Goal: Task Accomplishment & Management: Complete application form

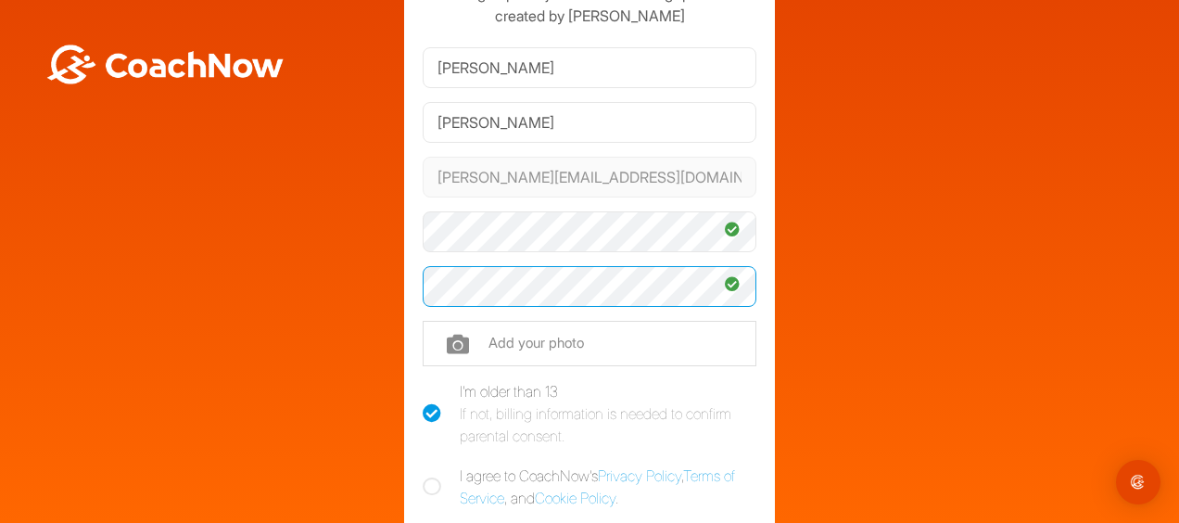
scroll to position [185, 0]
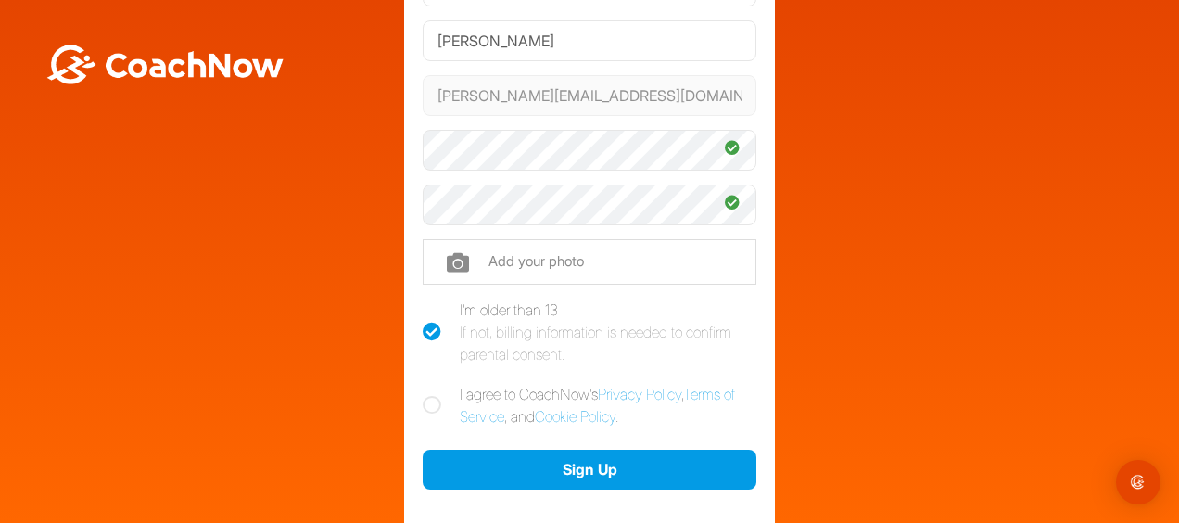
click at [425, 398] on icon at bounding box center [432, 405] width 19 height 19
click at [425, 395] on input "I agree to CoachNow's Privacy Policy , Terms of Service , and Cookie Policy ." at bounding box center [429, 389] width 12 height 12
checkbox input "true"
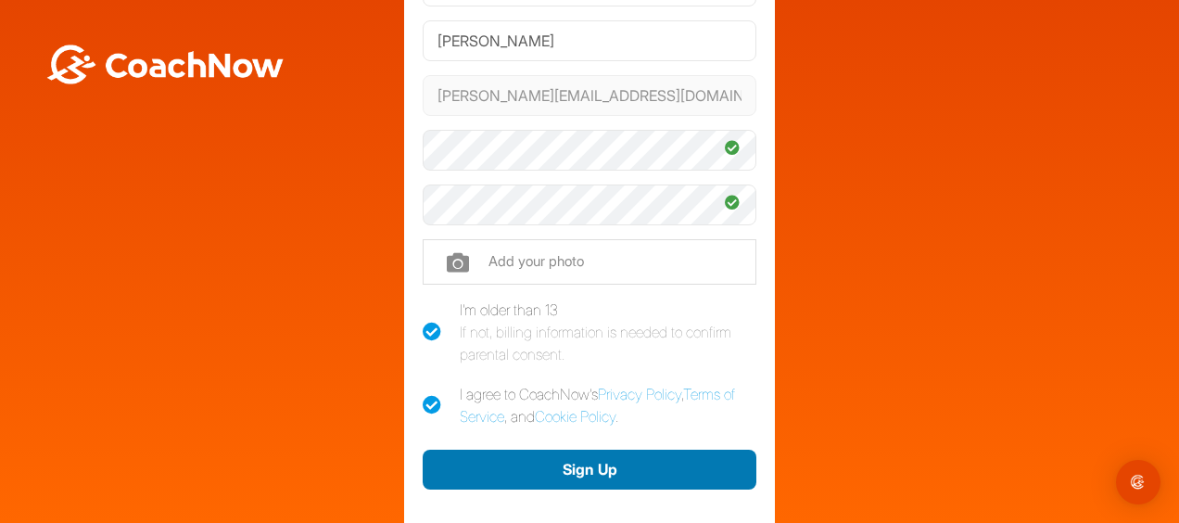
click at [576, 462] on button "Sign Up" at bounding box center [590, 470] width 334 height 40
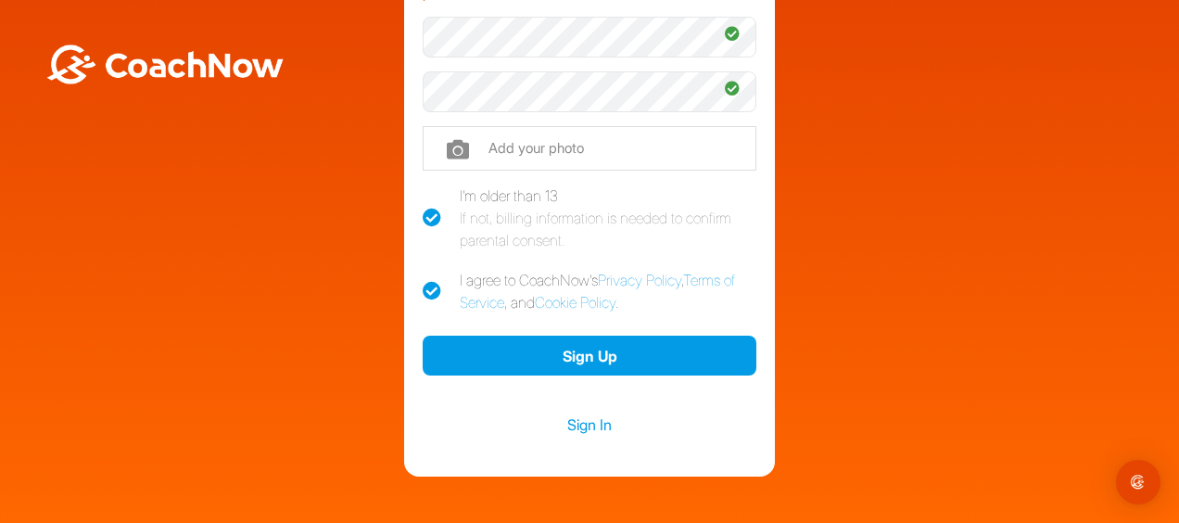
scroll to position [371, 0]
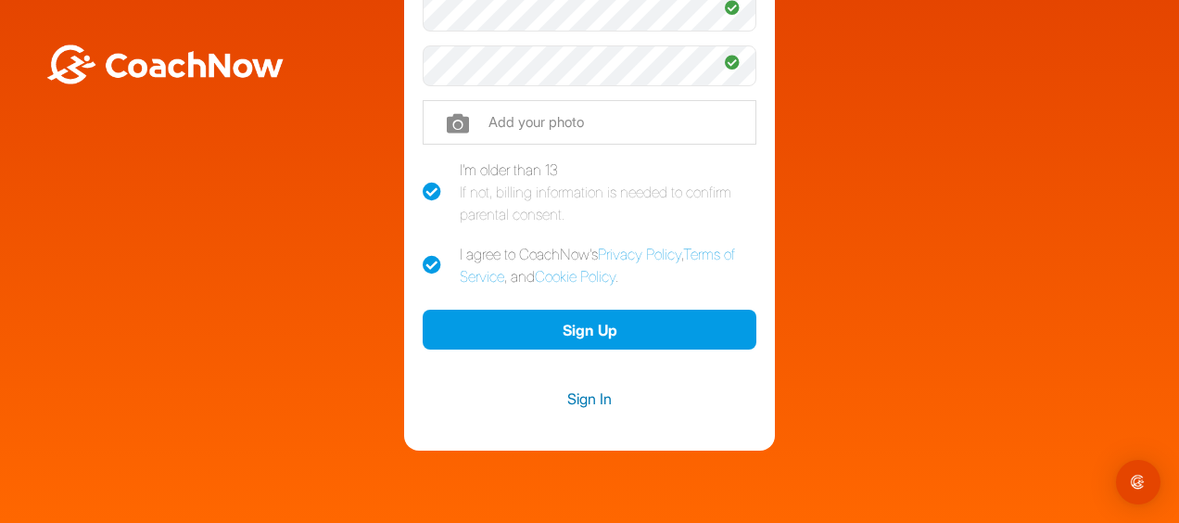
click at [581, 393] on link "Sign In" at bounding box center [590, 399] width 334 height 24
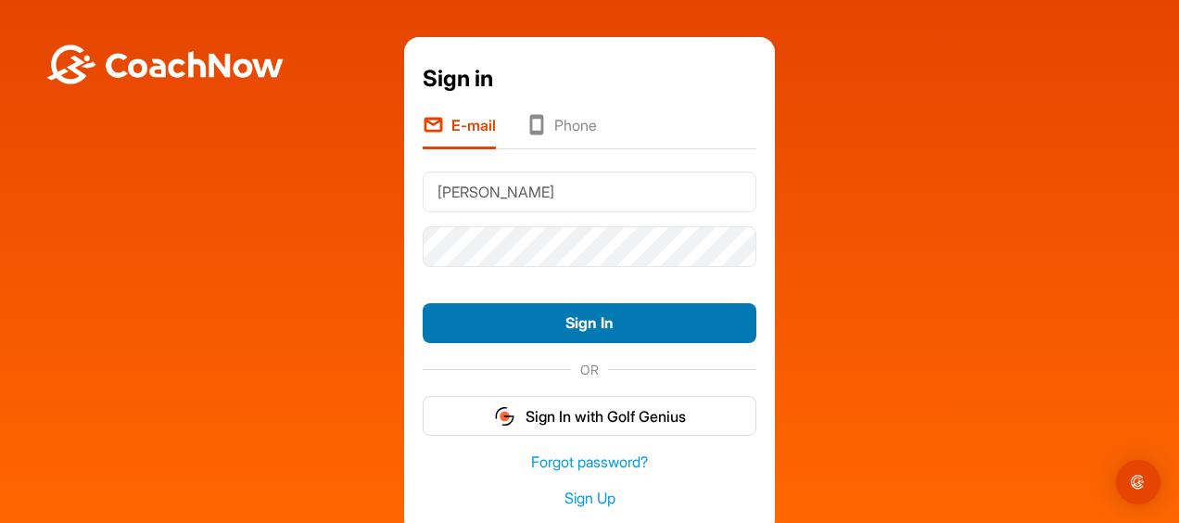
click at [569, 312] on button "Sign In" at bounding box center [590, 323] width 334 height 40
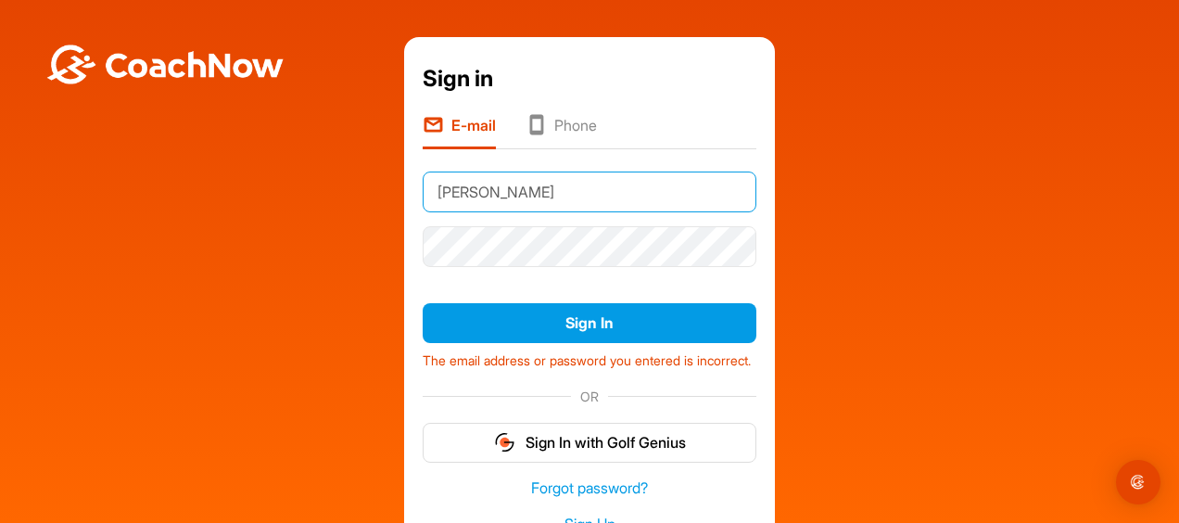
click at [432, 187] on input "[PERSON_NAME]" at bounding box center [590, 191] width 334 height 41
type input "a"
type input "[PERSON_NAME][EMAIL_ADDRESS][DOMAIN_NAME]"
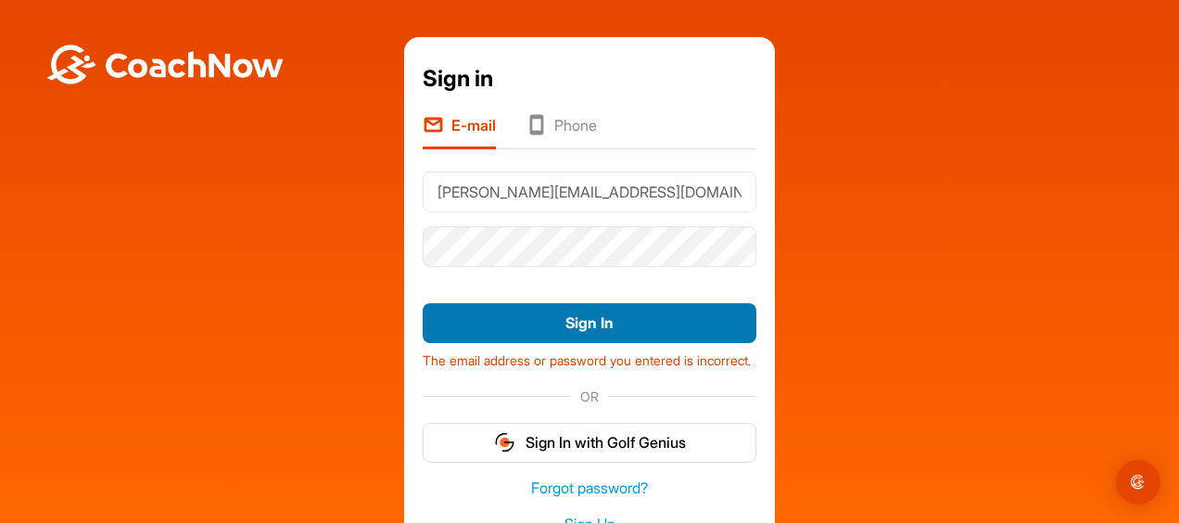
click at [567, 319] on button "Sign In" at bounding box center [590, 323] width 334 height 40
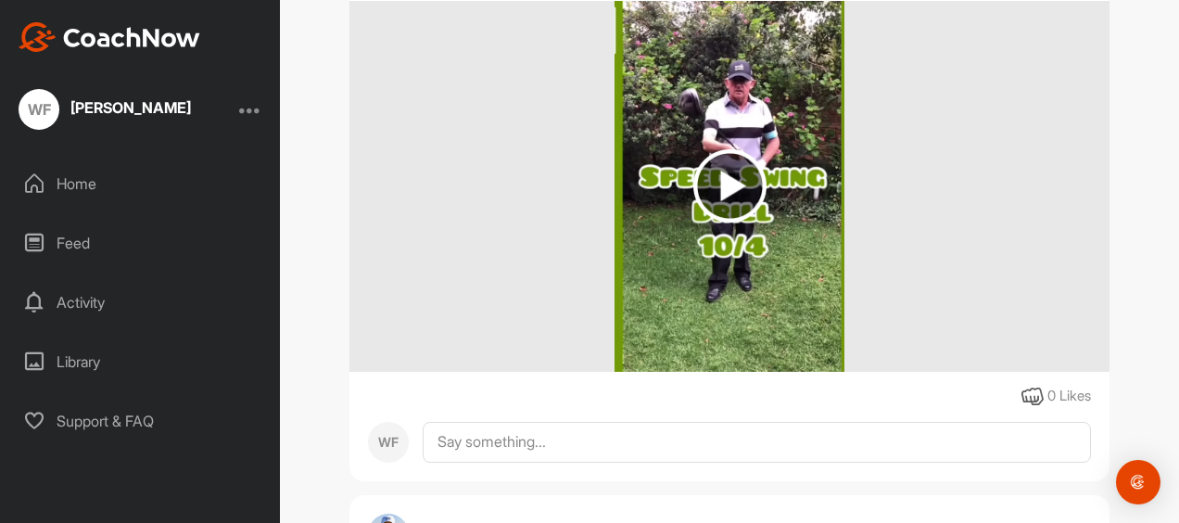
scroll to position [278, 0]
